Goal: Information Seeking & Learning: Check status

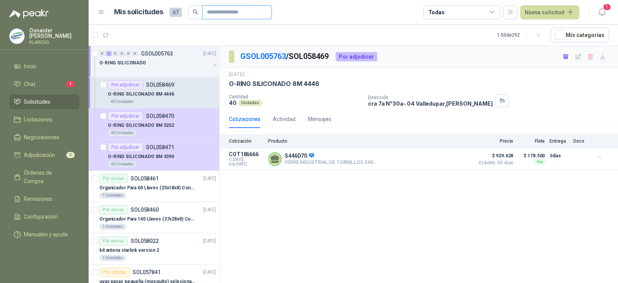
click at [218, 12] on input "text" at bounding box center [234, 12] width 54 height 13
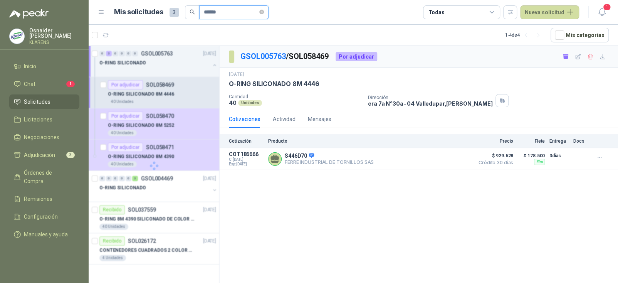
type input "******"
click at [173, 181] on div "0 0 0 0 0 3 GSOL004469 [DATE]" at bounding box center [158, 178] width 118 height 9
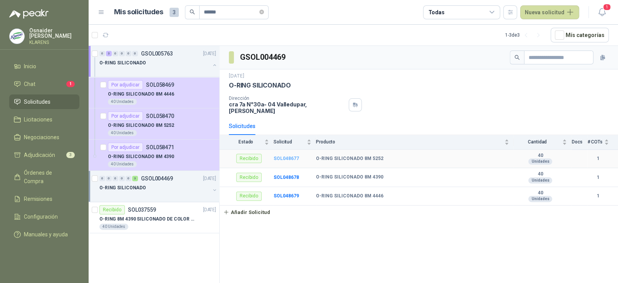
click at [288, 156] on b "SOL048677" at bounding box center [285, 158] width 25 height 5
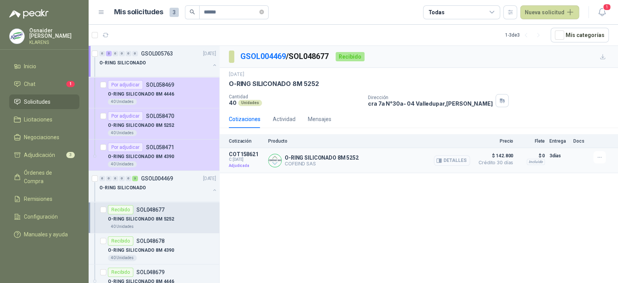
click at [446, 156] on button "Detalles" at bounding box center [452, 160] width 36 height 10
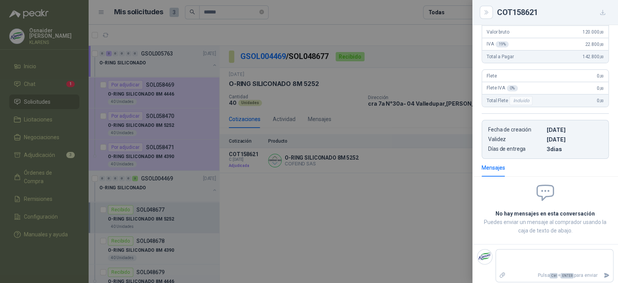
scroll to position [15, 0]
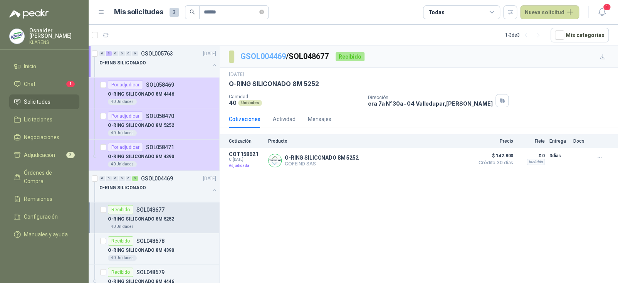
click at [266, 56] on link "GSOL004469" at bounding box center [262, 56] width 45 height 9
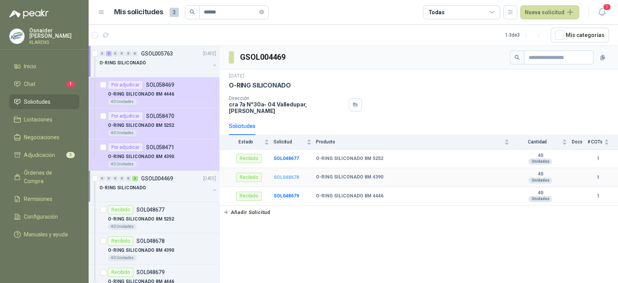
click at [280, 174] on b "SOL048678" at bounding box center [285, 176] width 25 height 5
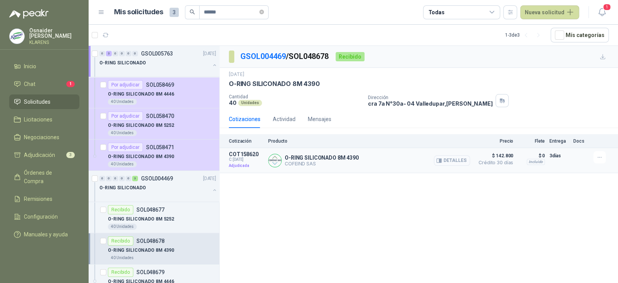
click at [460, 160] on button "Detalles" at bounding box center [452, 160] width 36 height 10
click at [251, 54] on link "GSOL004469" at bounding box center [262, 56] width 45 height 9
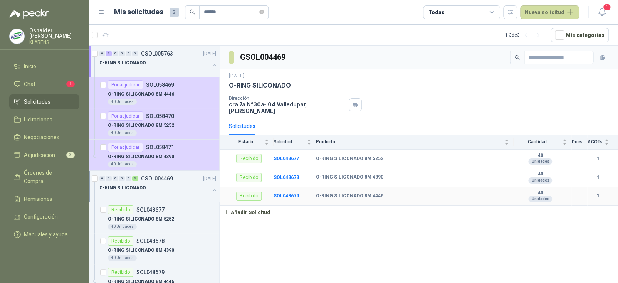
drag, startPoint x: 280, startPoint y: 181, endPoint x: 286, endPoint y: 189, distance: 9.6
click at [280, 187] on td "SOL048679" at bounding box center [294, 196] width 42 height 19
click at [286, 193] on b "SOL048679" at bounding box center [285, 195] width 25 height 5
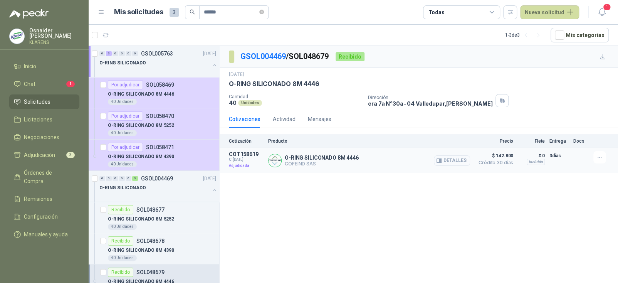
click at [459, 161] on button "Detalles" at bounding box center [452, 160] width 36 height 10
click at [43, 30] on p "Osnaider [PERSON_NAME]" at bounding box center [54, 33] width 50 height 11
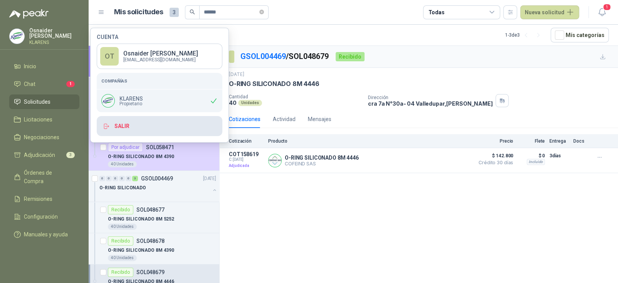
click at [111, 124] on button "Salir" at bounding box center [160, 126] width 126 height 20
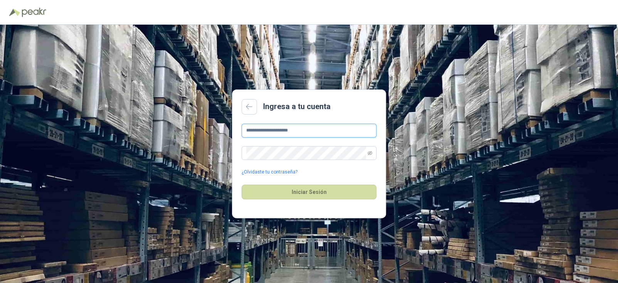
type input "**********"
